Goal: Information Seeking & Learning: Learn about a topic

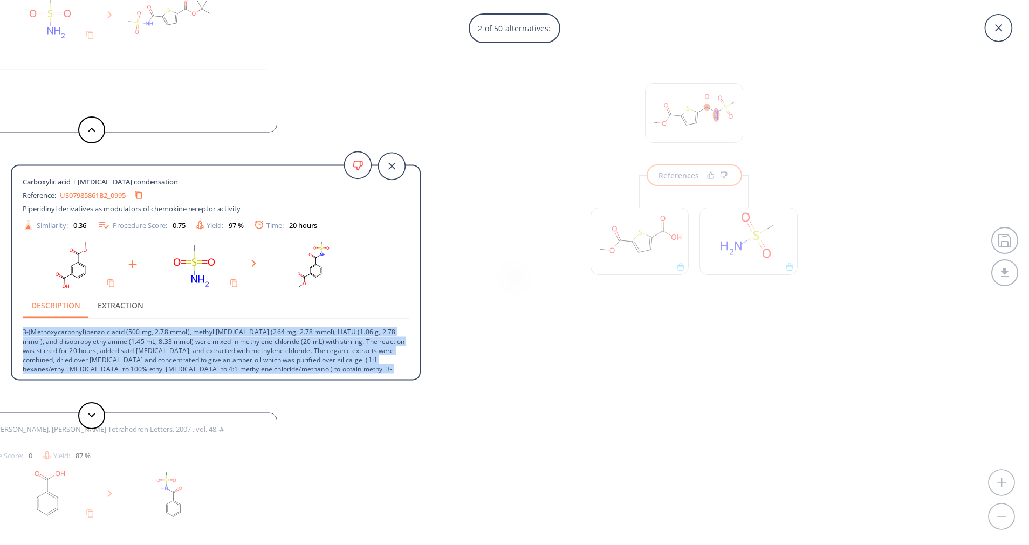
scroll to position [11, 0]
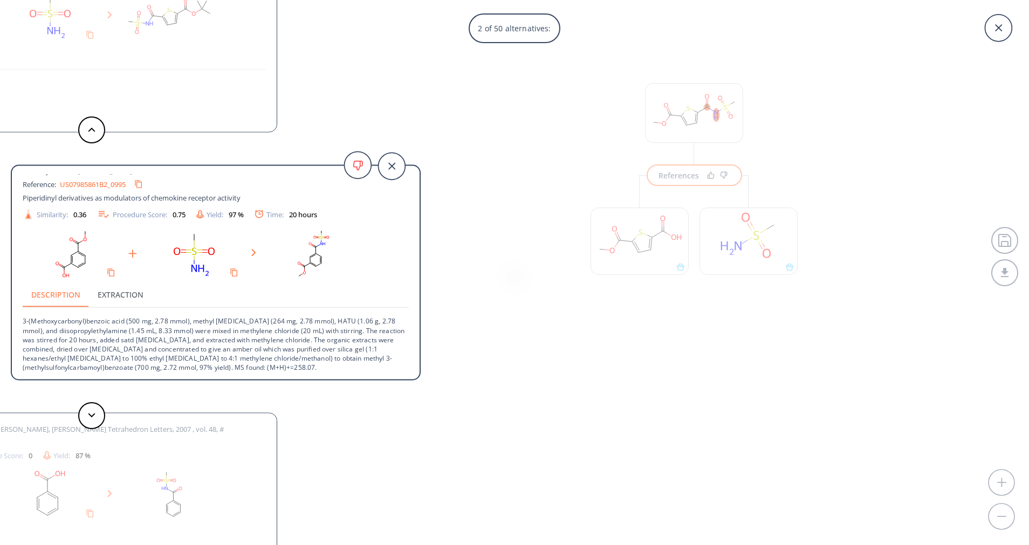
click at [495, 189] on div "2 of 50 alternatives: Carboxylic acid + [MEDICAL_DATA] condensation Reference: …" at bounding box center [514, 272] width 1029 height 545
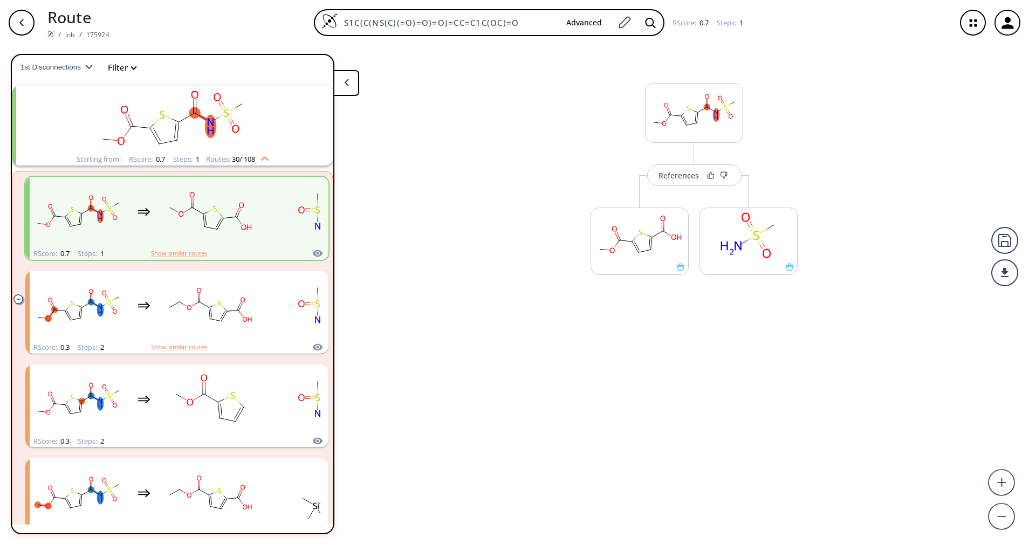
click at [17, 15] on div "button" at bounding box center [22, 23] width 26 height 26
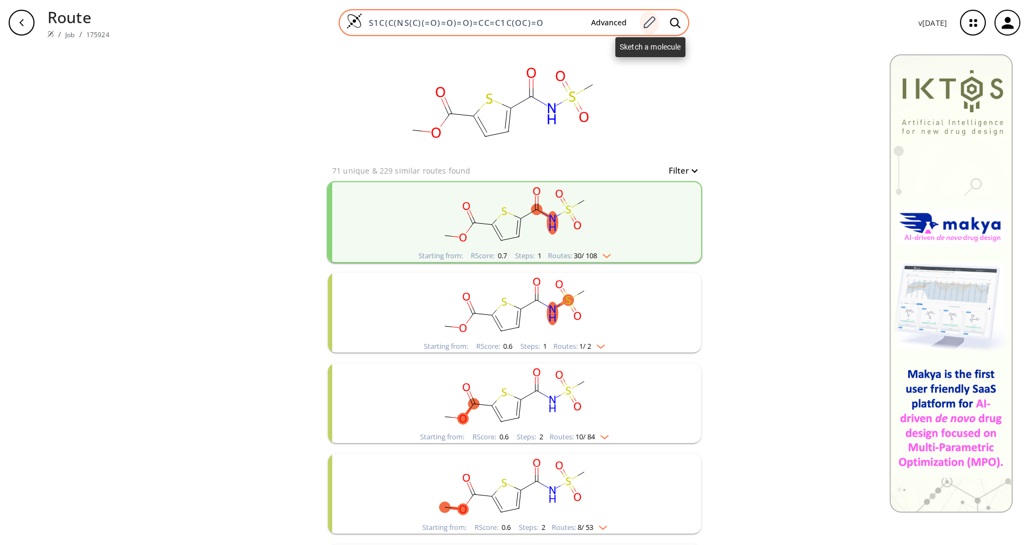
click at [646, 20] on icon at bounding box center [649, 23] width 15 height 14
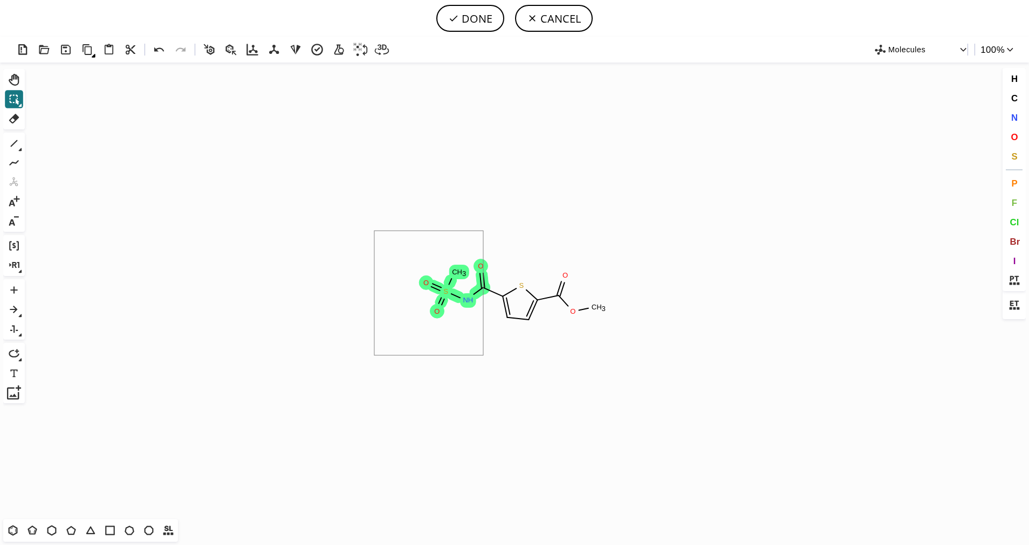
drag, startPoint x: 374, startPoint y: 231, endPoint x: 483, endPoint y: 356, distance: 165.6
click at [11, 144] on icon at bounding box center [14, 144] width 14 height 14
click at [72, 531] on icon at bounding box center [71, 531] width 14 height 14
click at [1022, 137] on button "O" at bounding box center [1015, 137] width 18 height 18
click at [485, 268] on tspan "O" at bounding box center [484, 268] width 5 height 8
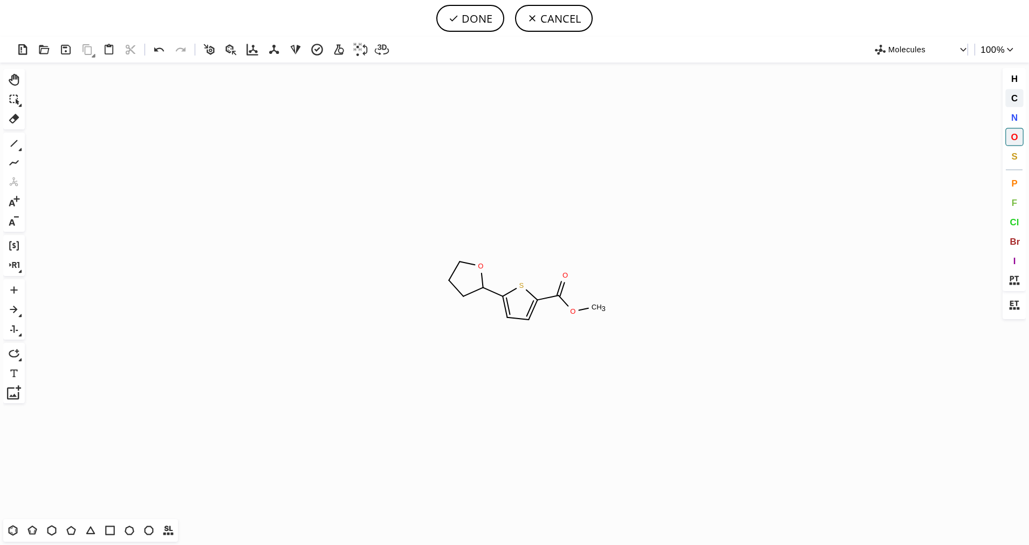
click at [1012, 96] on span "C" at bounding box center [1014, 98] width 6 height 10
click at [480, 264] on tspan "C" at bounding box center [480, 263] width 5 height 8
click at [19, 148] on icon at bounding box center [20, 150] width 4 height 4
click at [65, 147] on div "1 2 3 0 4 1 1 1 2" at bounding box center [162, 144] width 273 height 21
click at [59, 147] on icon at bounding box center [56, 144] width 12 height 12
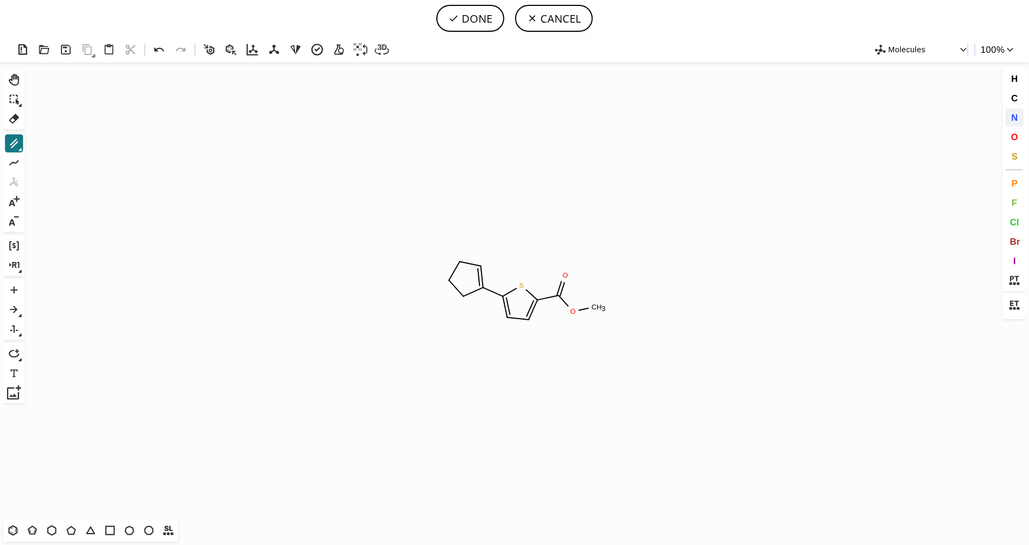
click at [1017, 118] on span "N" at bounding box center [1014, 117] width 6 height 10
click at [481, 265] on tspan "N" at bounding box center [480, 265] width 5 height 8
click at [463, 295] on tspan "N" at bounding box center [463, 295] width 5 height 8
click at [1013, 141] on span "O" at bounding box center [1014, 137] width 7 height 10
click at [456, 262] on tspan "O" at bounding box center [456, 262] width 5 height 8
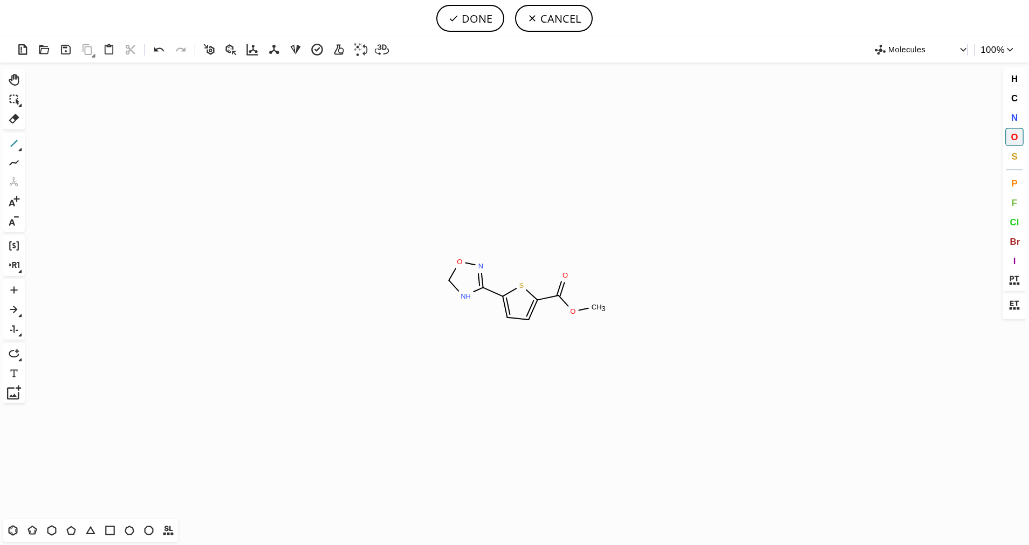
click at [17, 143] on icon at bounding box center [14, 144] width 14 height 14
click at [19, 147] on icon at bounding box center [14, 144] width 14 height 14
click at [51, 145] on icon at bounding box center [56, 144] width 12 height 12
click at [1018, 142] on span "O" at bounding box center [1014, 137] width 7 height 10
click at [424, 285] on tspan "O" at bounding box center [424, 285] width 5 height 8
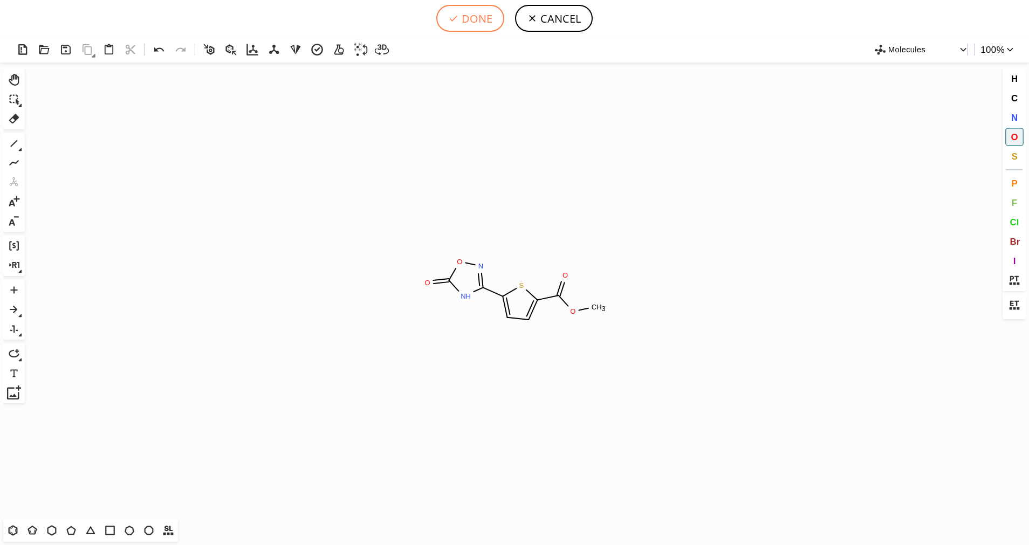
click at [488, 16] on button "DONE" at bounding box center [470, 18] width 68 height 27
type input "S1C(C(=O)OC)=CC=C1C1NC(=O)ON=1"
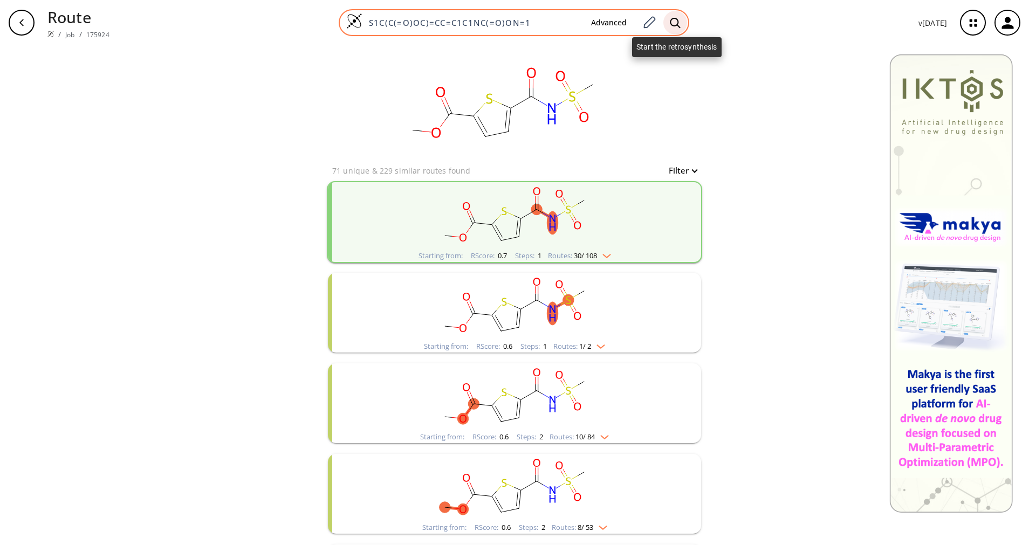
click at [670, 28] on div at bounding box center [676, 23] width 24 height 24
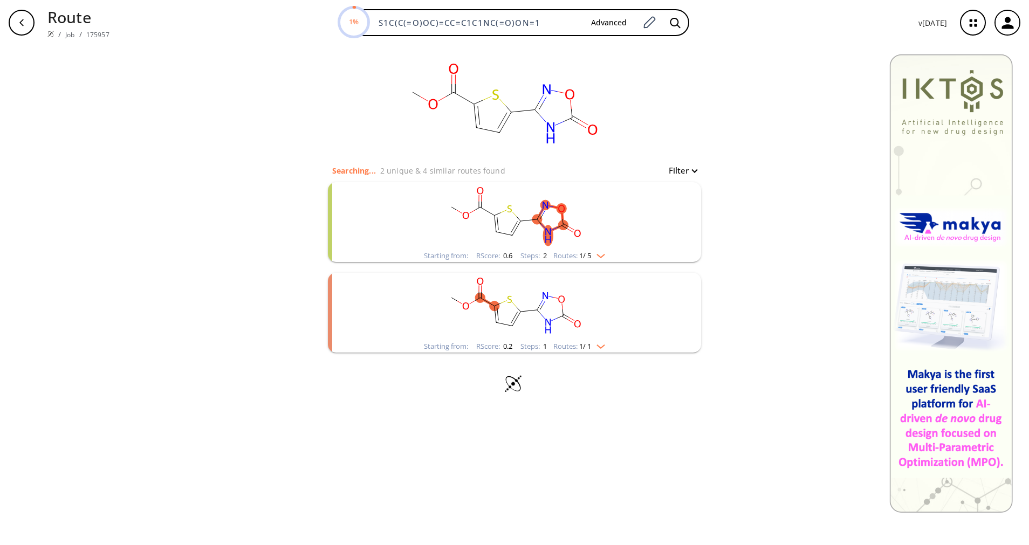
click at [589, 256] on span "1 / 5" at bounding box center [585, 256] width 12 height 7
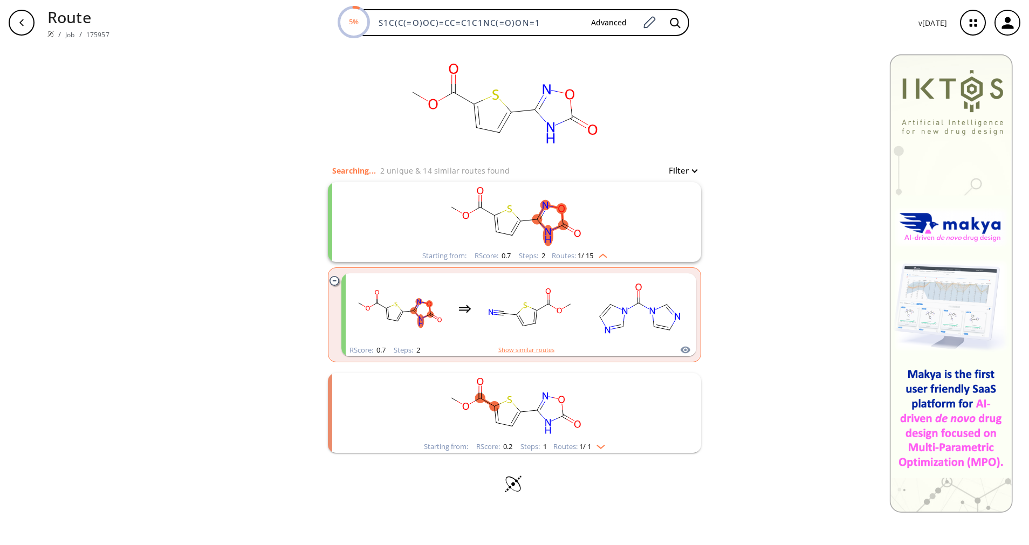
click at [601, 436] on rect "clusters" at bounding box center [514, 406] width 281 height 67
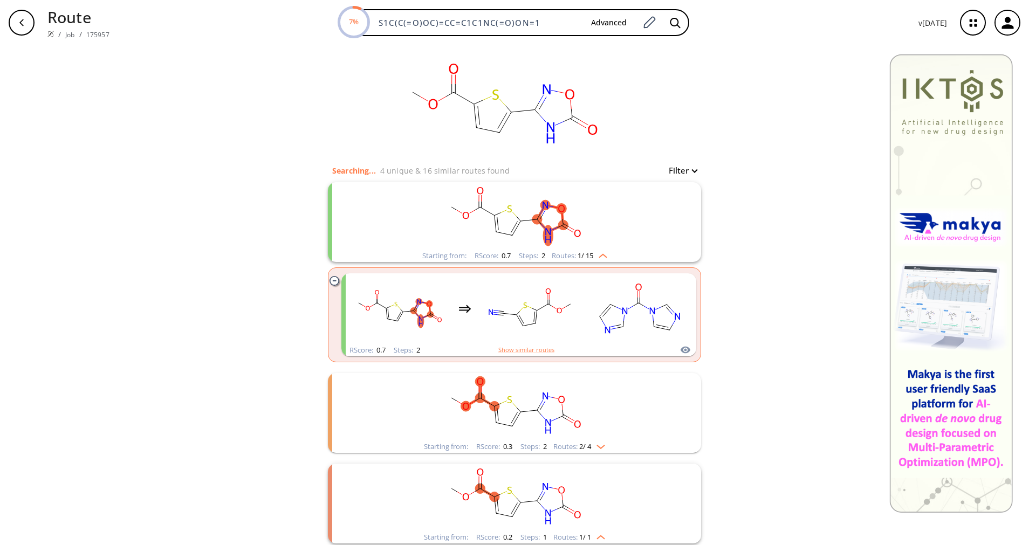
scroll to position [81, 0]
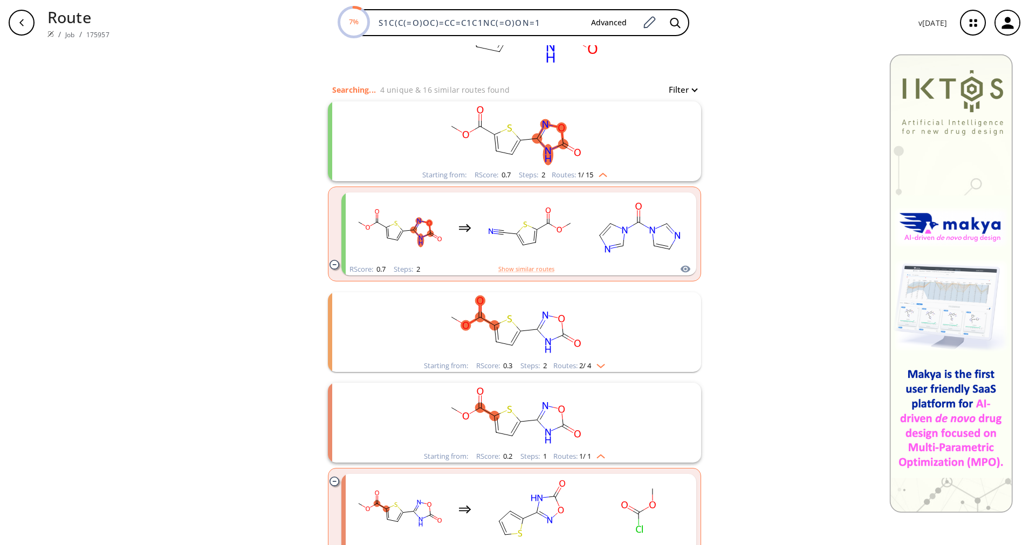
click at [597, 357] on rect "clusters" at bounding box center [514, 325] width 281 height 67
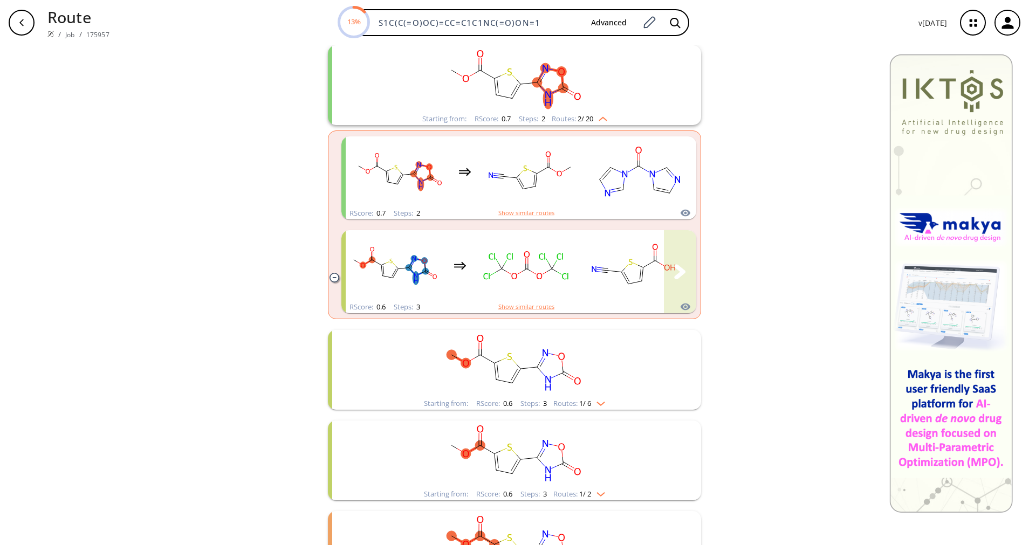
scroll to position [162, 0]
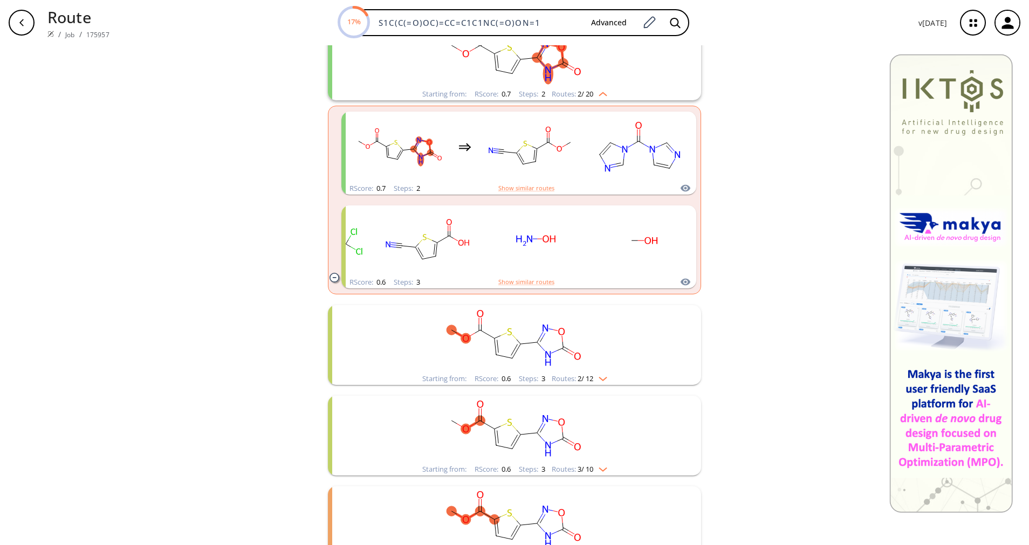
click at [594, 374] on img "clusters" at bounding box center [601, 377] width 14 height 9
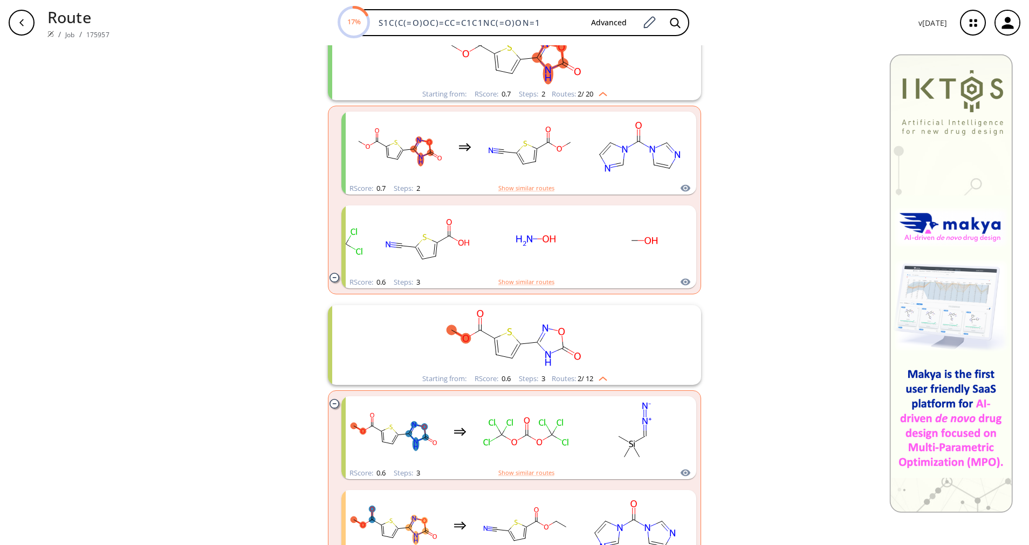
click at [594, 374] on img "clusters" at bounding box center [601, 377] width 14 height 9
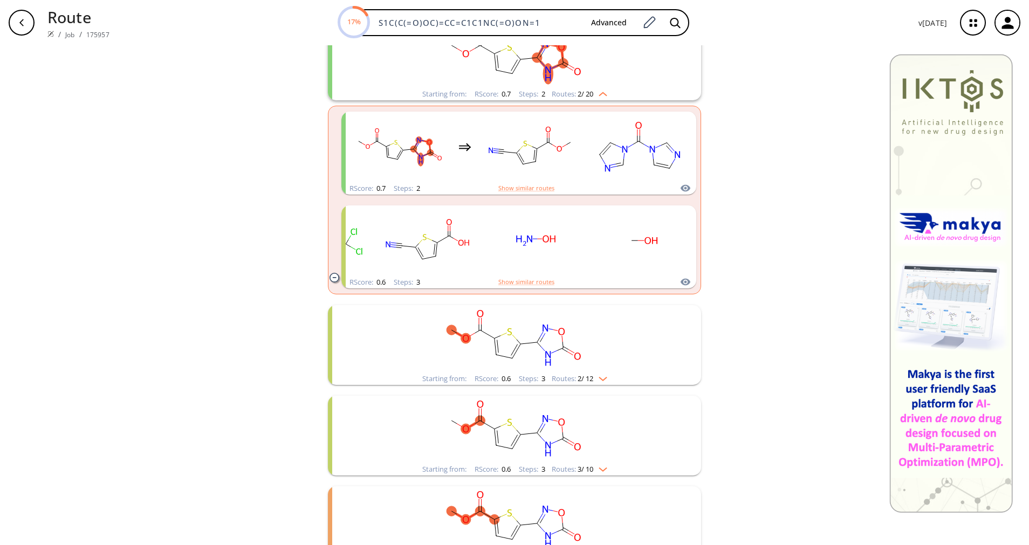
scroll to position [243, 0]
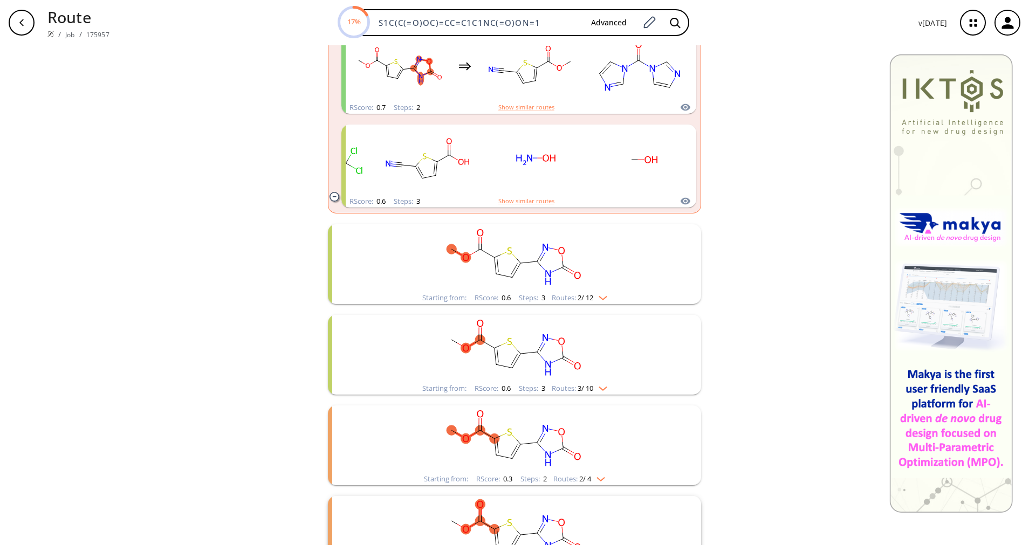
click at [603, 387] on img "clusters" at bounding box center [601, 387] width 14 height 9
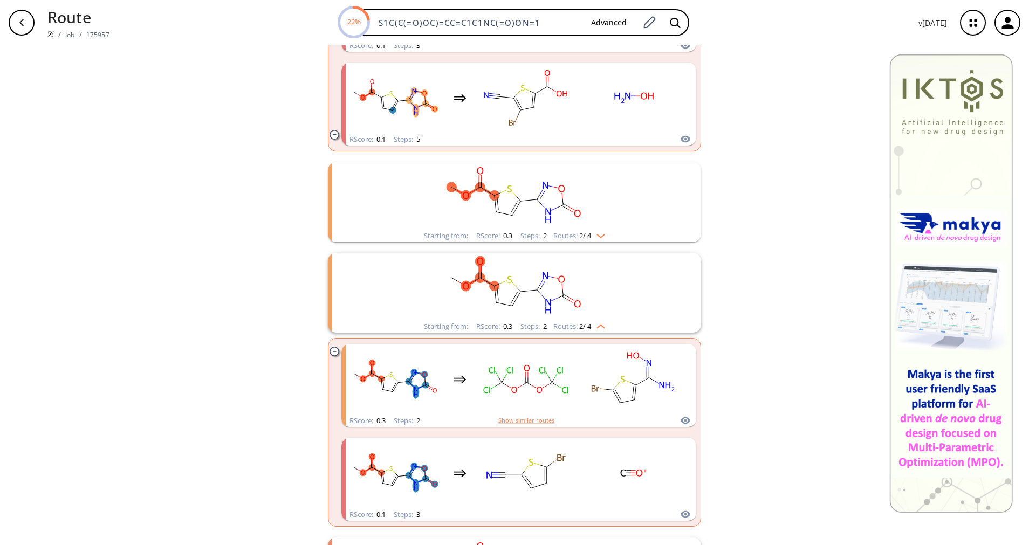
scroll to position [890, 0]
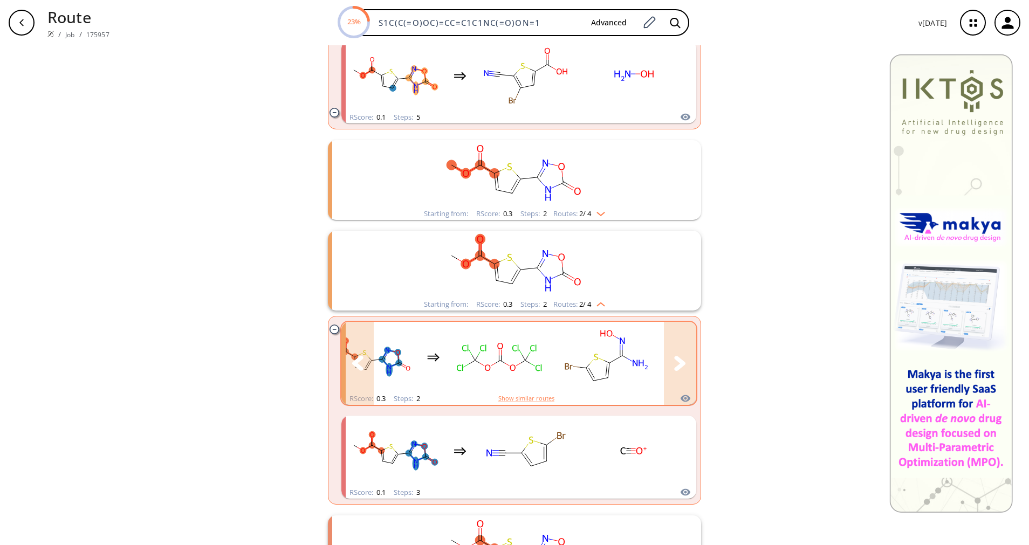
click at [624, 360] on rect "clusters" at bounding box center [607, 357] width 97 height 67
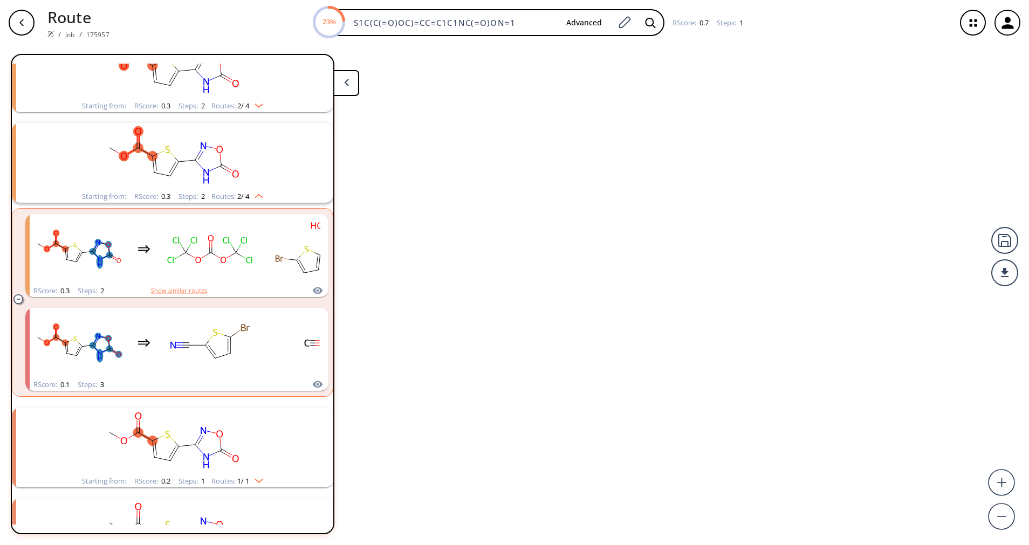
scroll to position [387, 0]
